Goal: Navigation & Orientation: Find specific page/section

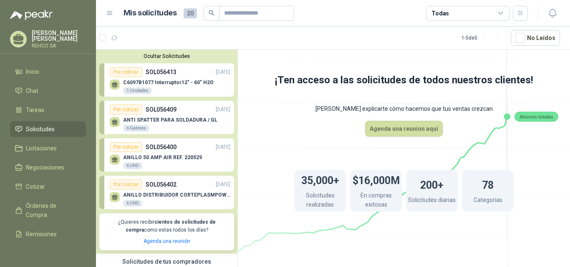
click at [467, 37] on div "1 - 5 de 5" at bounding box center [482, 37] width 43 height 13
click at [154, 195] on p "ANILLO DISTRIBUIDOR CORTEPLASMPOWERMX125" at bounding box center [176, 195] width 107 height 6
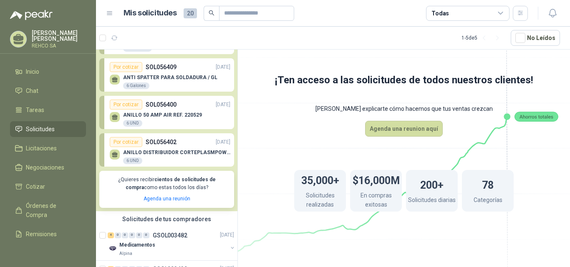
scroll to position [42, 0]
click at [176, 156] on p "ANILLO DISTRIBUIDOR CORTEPLASMPOWERMX125" at bounding box center [176, 154] width 107 height 6
click at [114, 155] on icon at bounding box center [115, 155] width 6 height 4
click at [118, 143] on div "Por cotizar" at bounding box center [126, 143] width 33 height 10
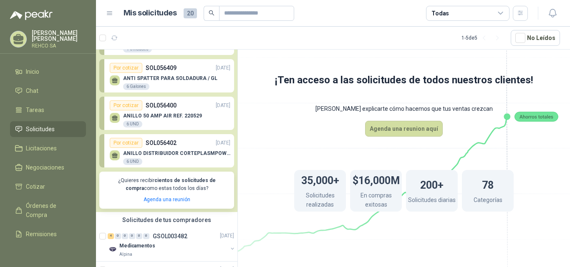
click at [55, 128] on li "Solicitudes" at bounding box center [48, 129] width 66 height 9
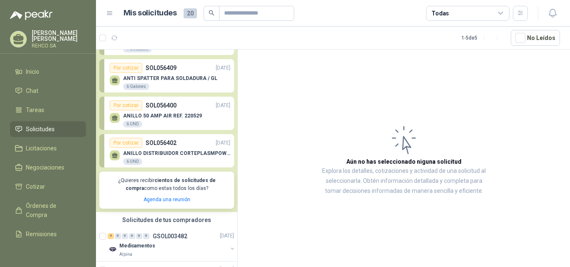
drag, startPoint x: 380, startPoint y: 53, endPoint x: 374, endPoint y: 53, distance: 6.3
click at [380, 53] on article "Aún no has seleccionado niguna solicitud Explora los detalles, cotizaciones y a…" at bounding box center [404, 160] width 332 height 221
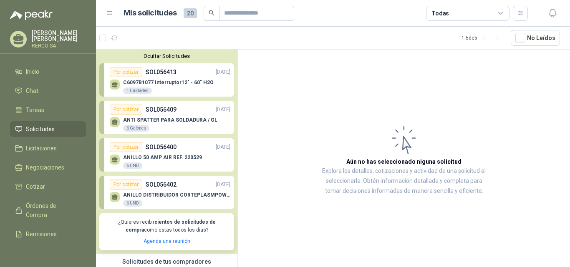
click at [170, 76] on p "SOL056413" at bounding box center [161, 72] width 31 height 9
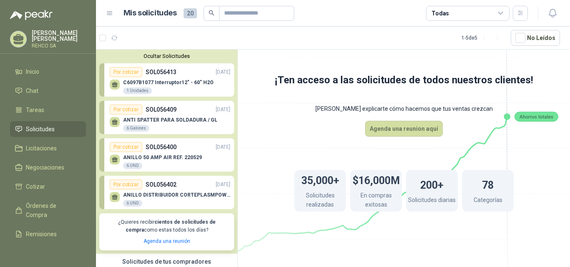
click at [173, 123] on p "ANTI SPATTER PARA SOLDADURA / GL" at bounding box center [170, 120] width 94 height 6
click at [181, 193] on p "ANILLO DISTRIBUIDOR CORTEPLASMPOWERMX125" at bounding box center [176, 195] width 107 height 6
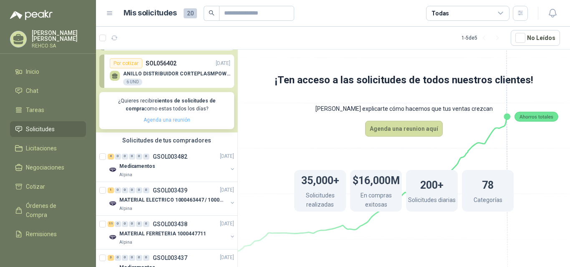
scroll to position [125, 0]
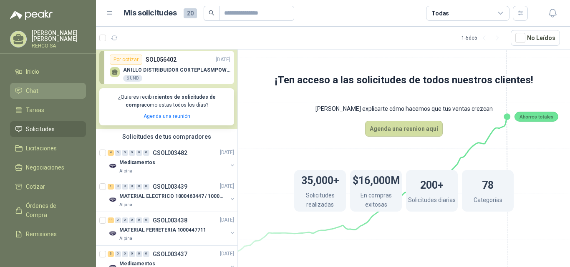
click at [36, 92] on span "Chat" at bounding box center [32, 90] width 13 height 9
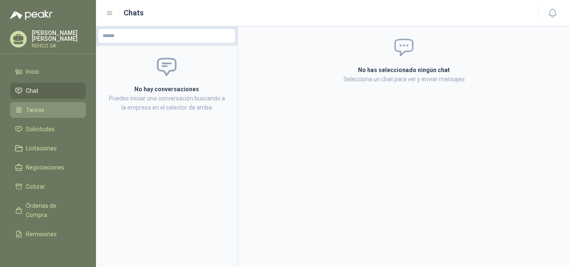
click at [38, 109] on span "Tareas" at bounding box center [35, 110] width 18 height 9
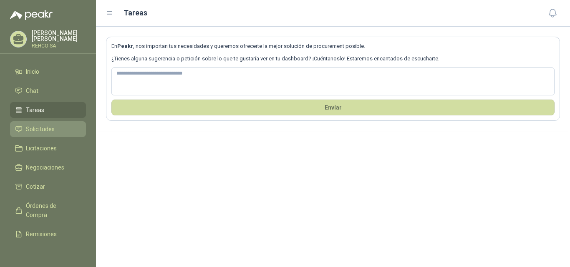
click at [45, 126] on span "Solicitudes" at bounding box center [40, 129] width 29 height 9
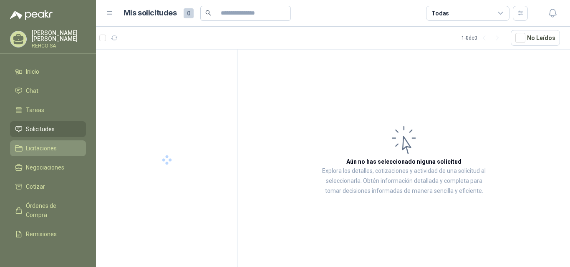
click at [50, 151] on span "Licitaciones" at bounding box center [41, 148] width 31 height 9
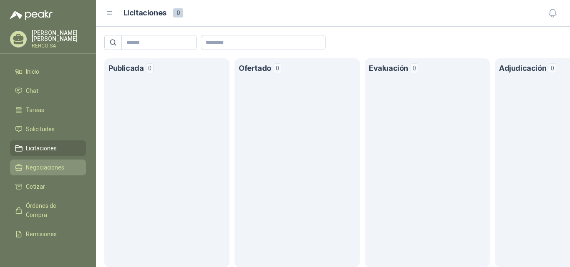
click at [53, 174] on link "Negociaciones" at bounding box center [48, 168] width 76 height 16
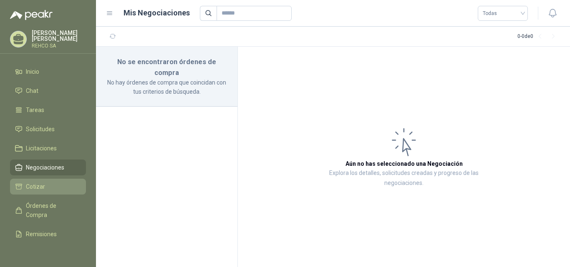
click at [48, 185] on li "Cotizar" at bounding box center [48, 186] width 66 height 9
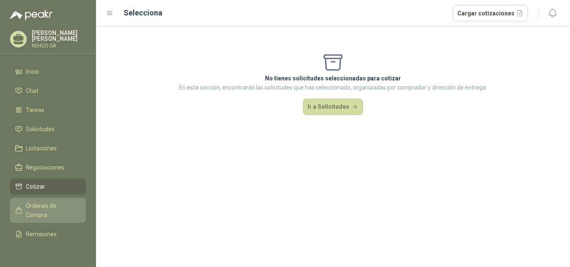
click at [46, 203] on span "Órdenes de Compra" at bounding box center [52, 210] width 52 height 18
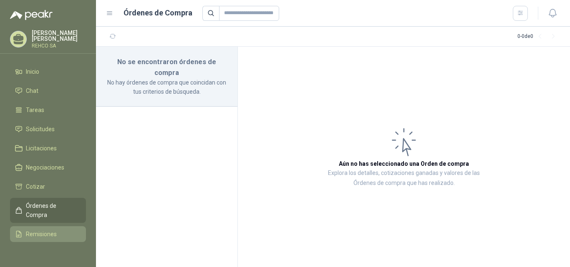
click at [51, 234] on span "Remisiones" at bounding box center [41, 234] width 31 height 9
